Goal: Book appointment/travel/reservation

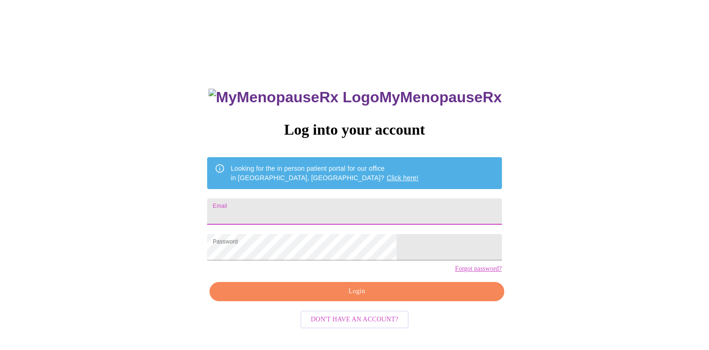
click at [285, 206] on input "Email" at bounding box center [354, 211] width 294 height 26
type input "[EMAIL_ADDRESS][DOMAIN_NAME]"
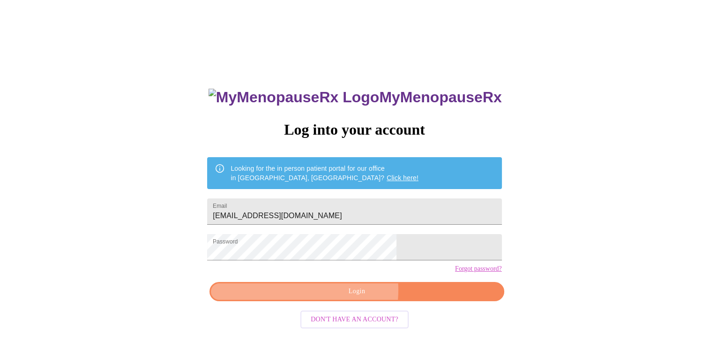
click at [337, 297] on span "Login" at bounding box center [356, 291] width 273 height 12
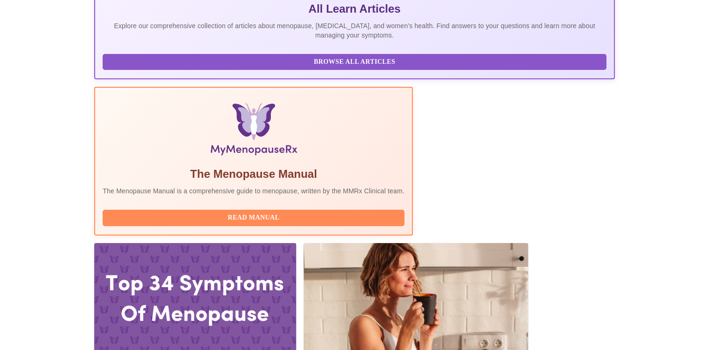
scroll to position [300, 0]
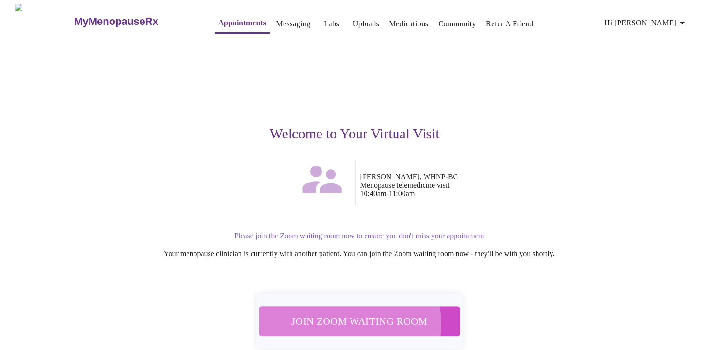
click at [339, 318] on span "Join Zoom Waiting Room" at bounding box center [359, 321] width 180 height 18
